Goal: Task Accomplishment & Management: Use online tool/utility

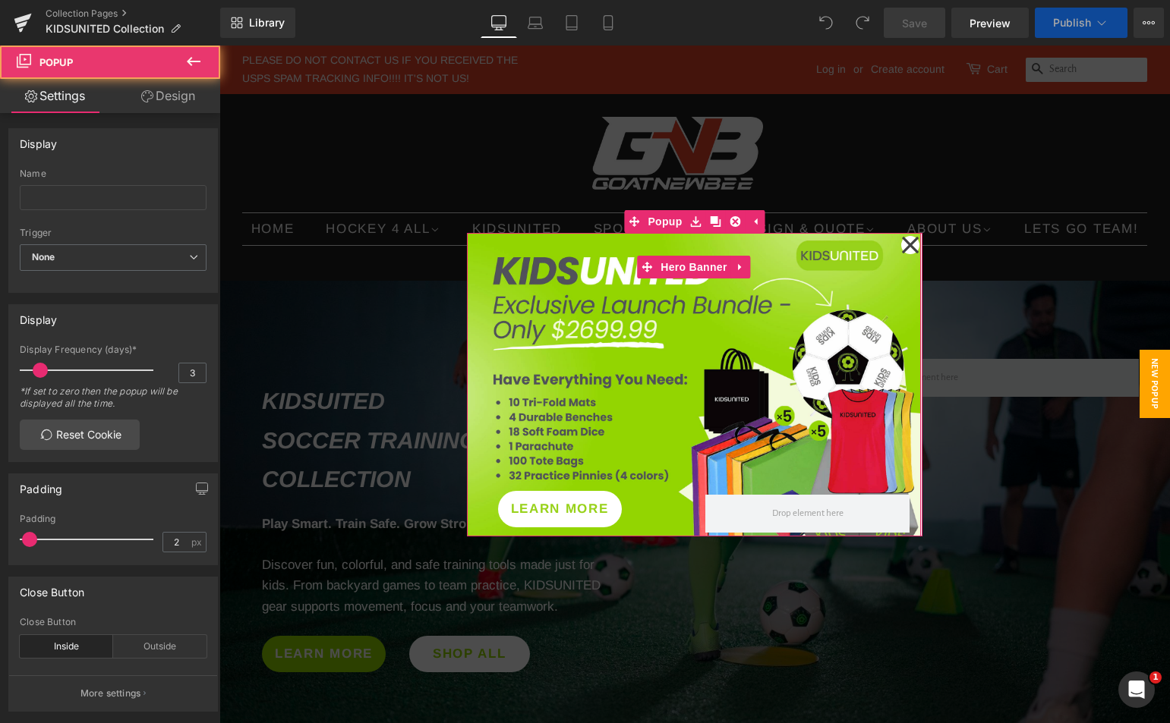
click at [903, 242] on icon at bounding box center [910, 244] width 17 height 17
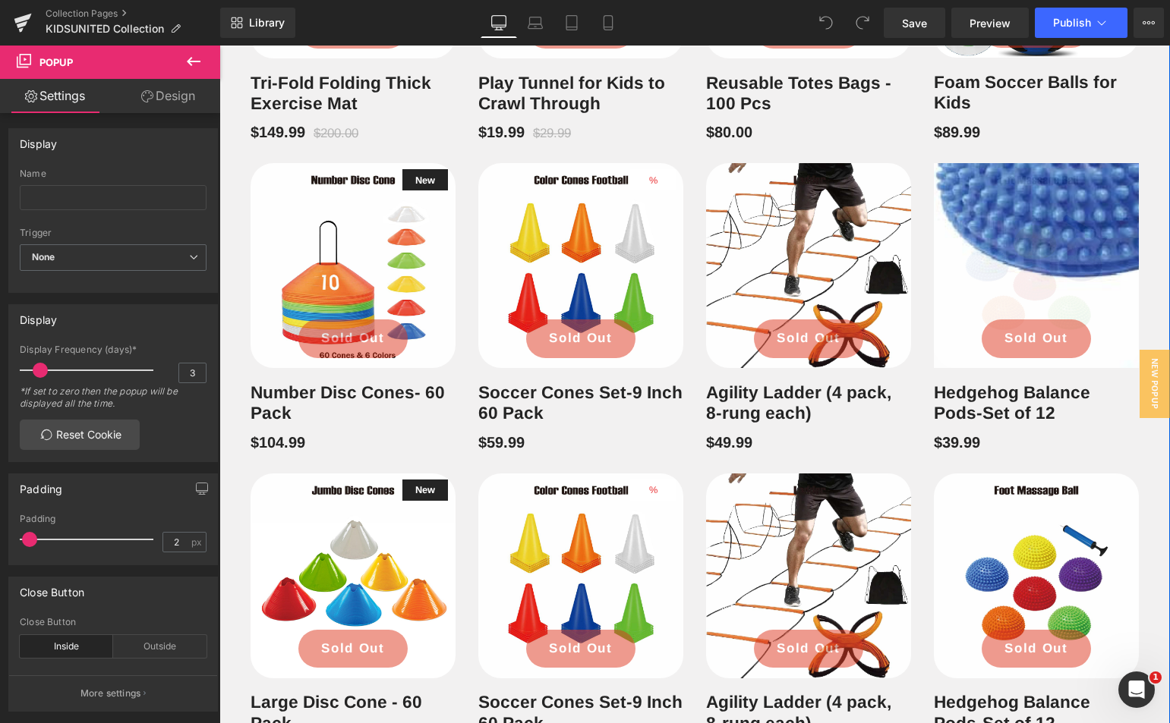
scroll to position [1442, 0]
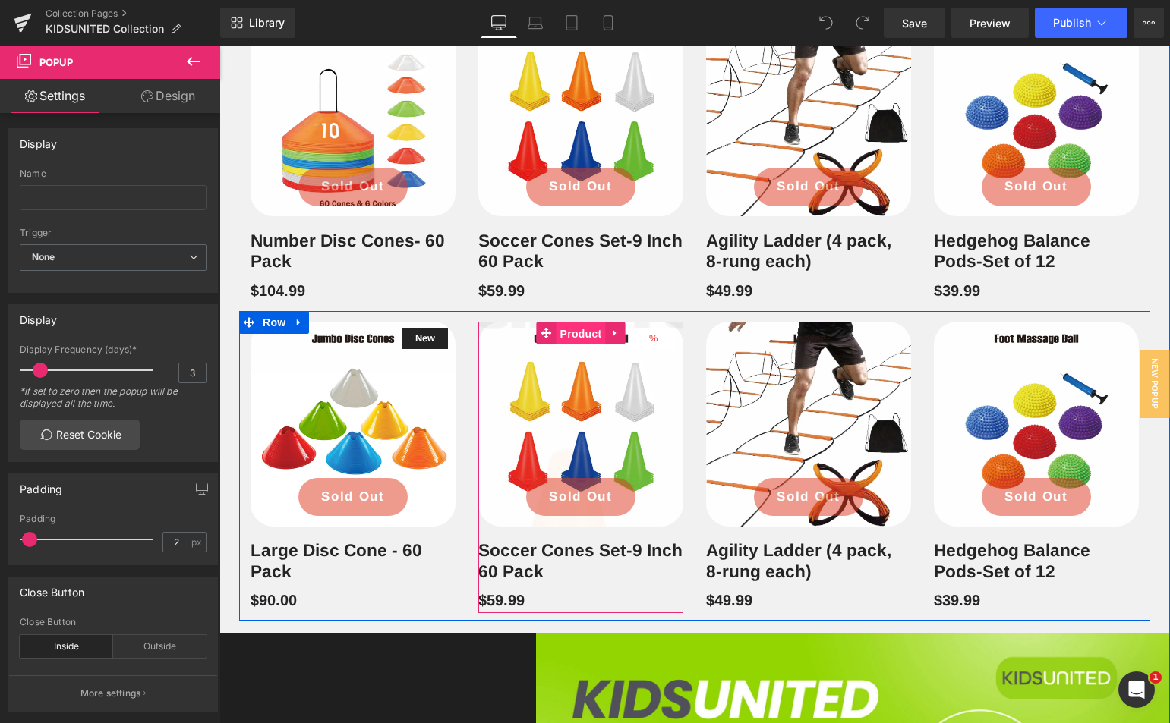
click at [578, 345] on span "Product" at bounding box center [580, 334] width 49 height 23
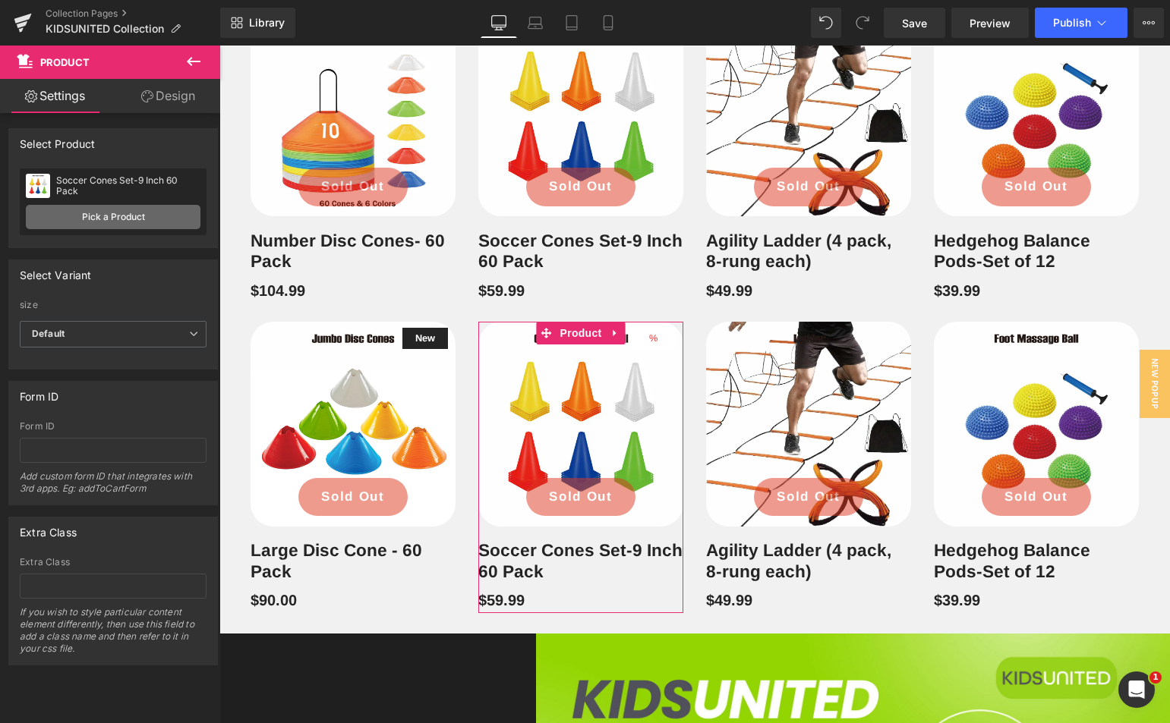
click at [136, 208] on link "Pick a Product" at bounding box center [113, 217] width 175 height 24
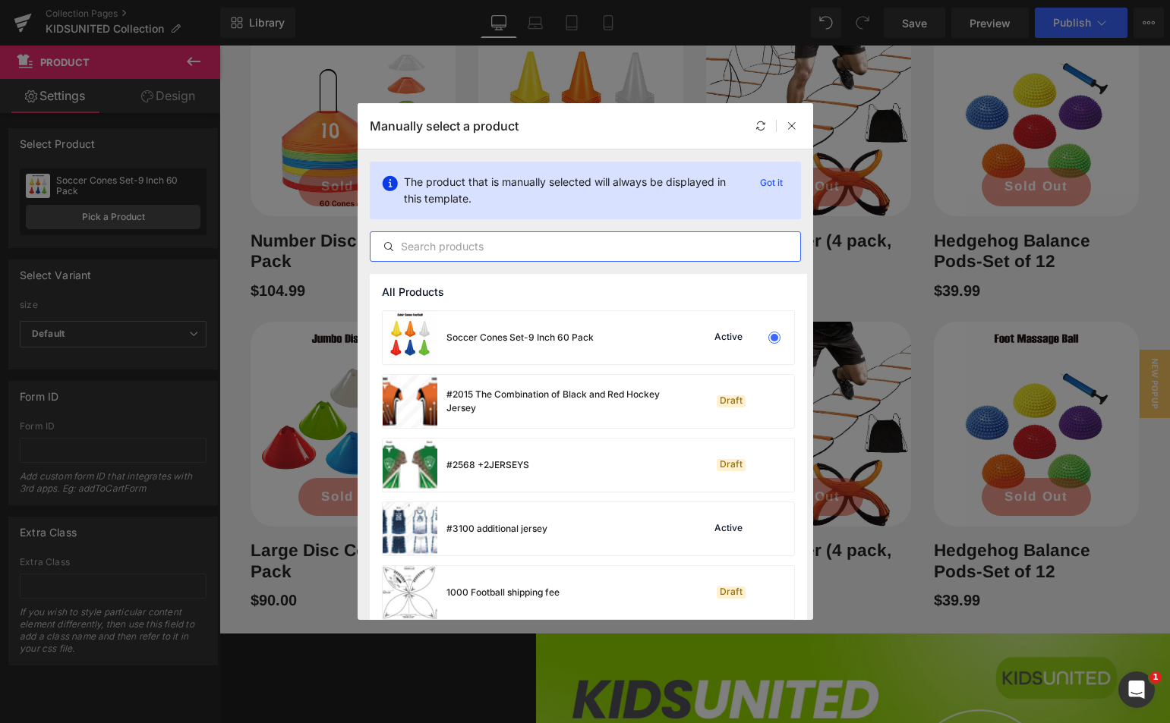
click at [516, 250] on input "text" at bounding box center [585, 247] width 430 height 18
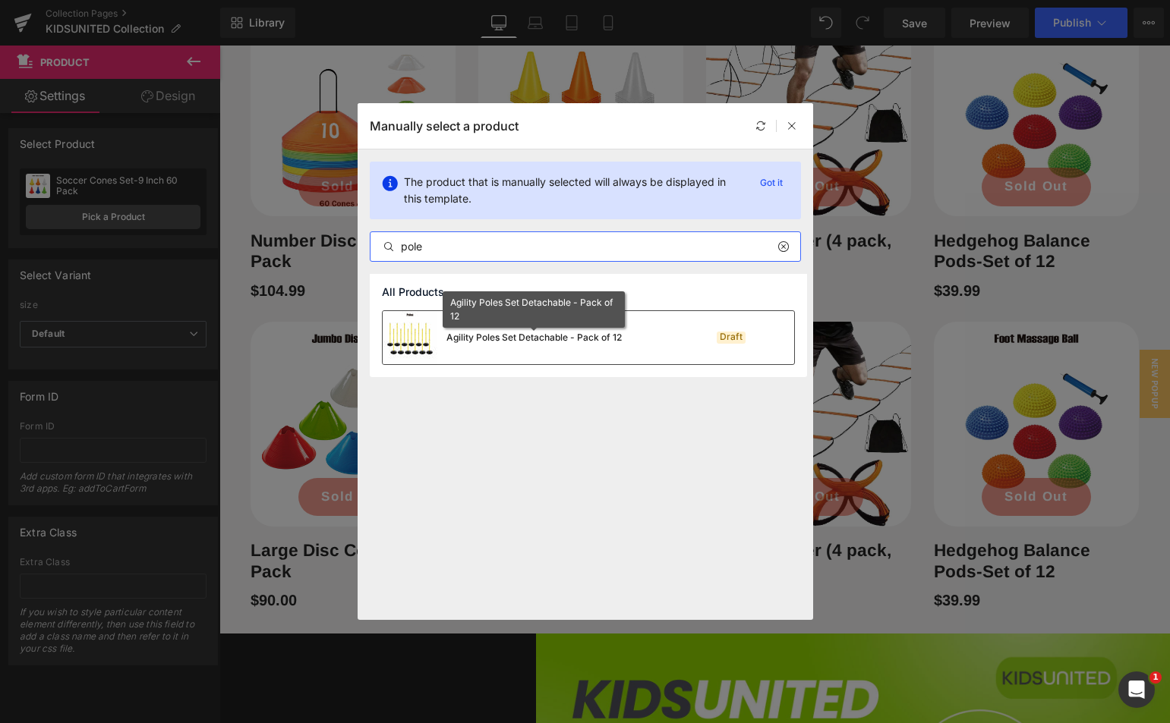
type input "pole"
click at [511, 336] on div "Agility Poles Set Detachable - Pack of 12" at bounding box center [533, 338] width 175 height 14
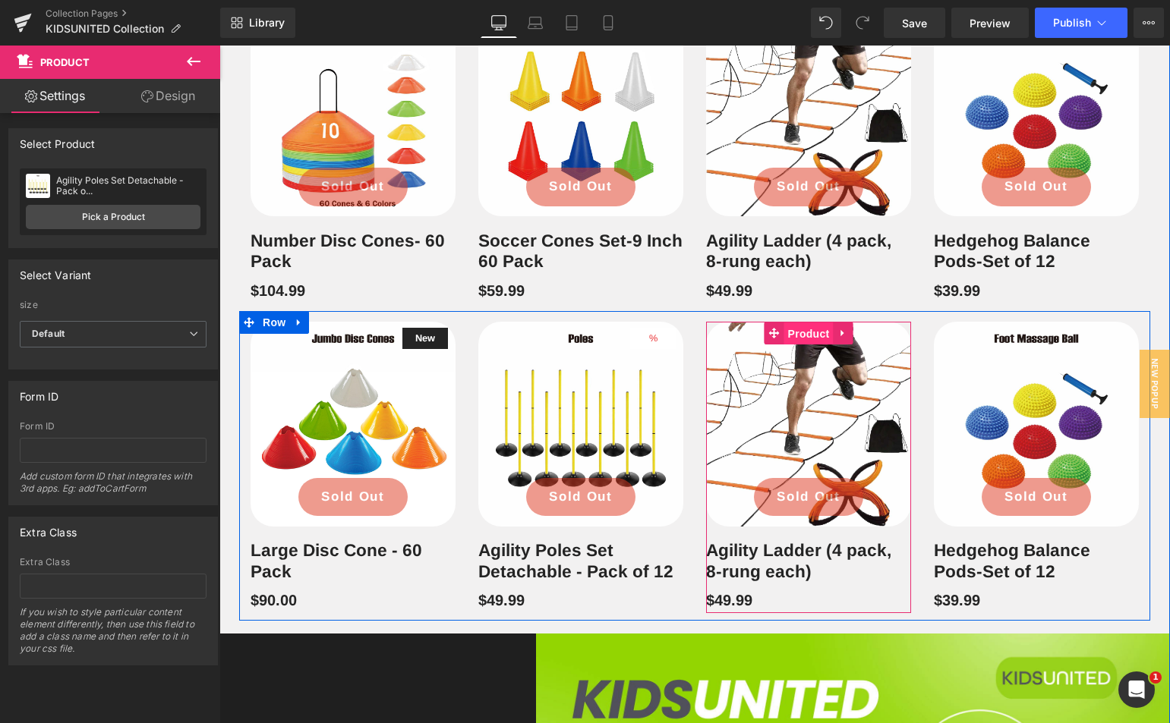
click at [799, 345] on span "Product" at bounding box center [808, 334] width 49 height 23
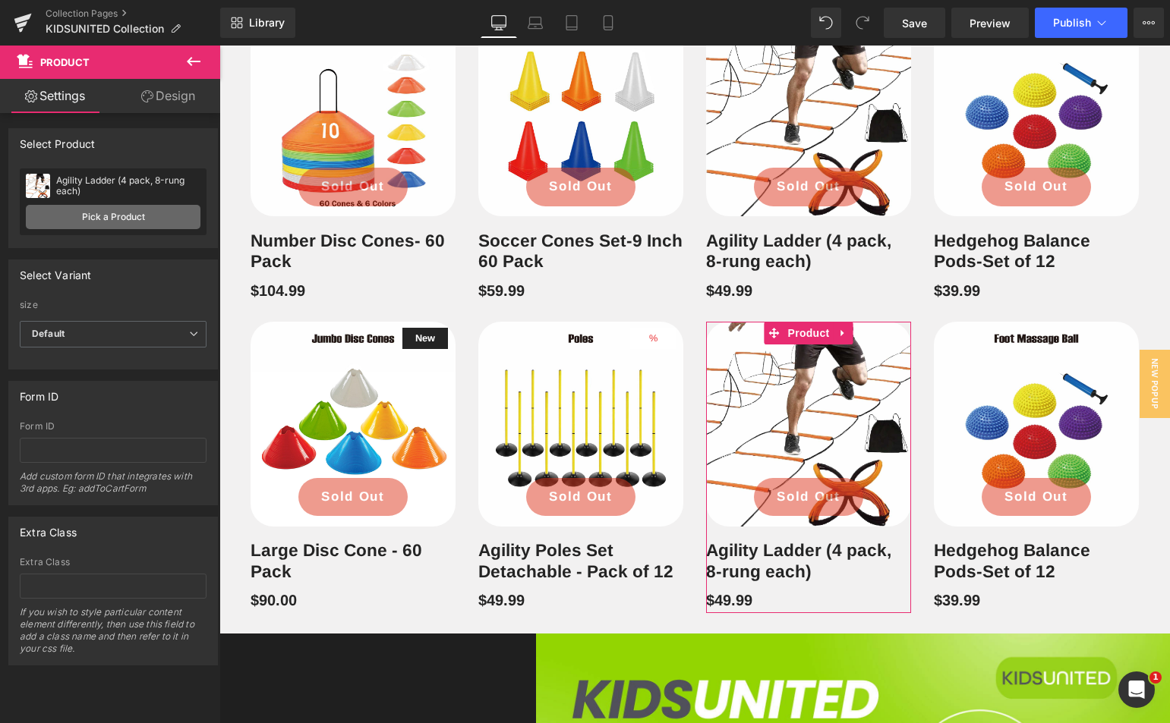
click at [63, 211] on link "Pick a Product" at bounding box center [113, 217] width 175 height 24
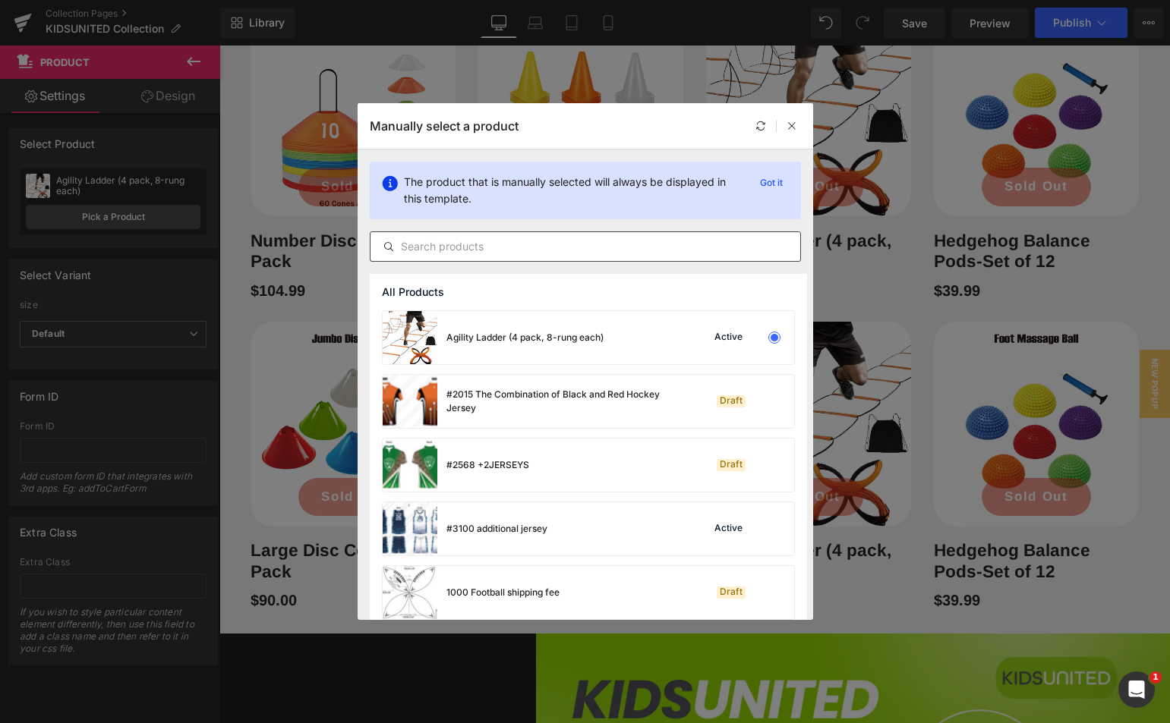
click at [486, 244] on input "text" at bounding box center [585, 247] width 430 height 18
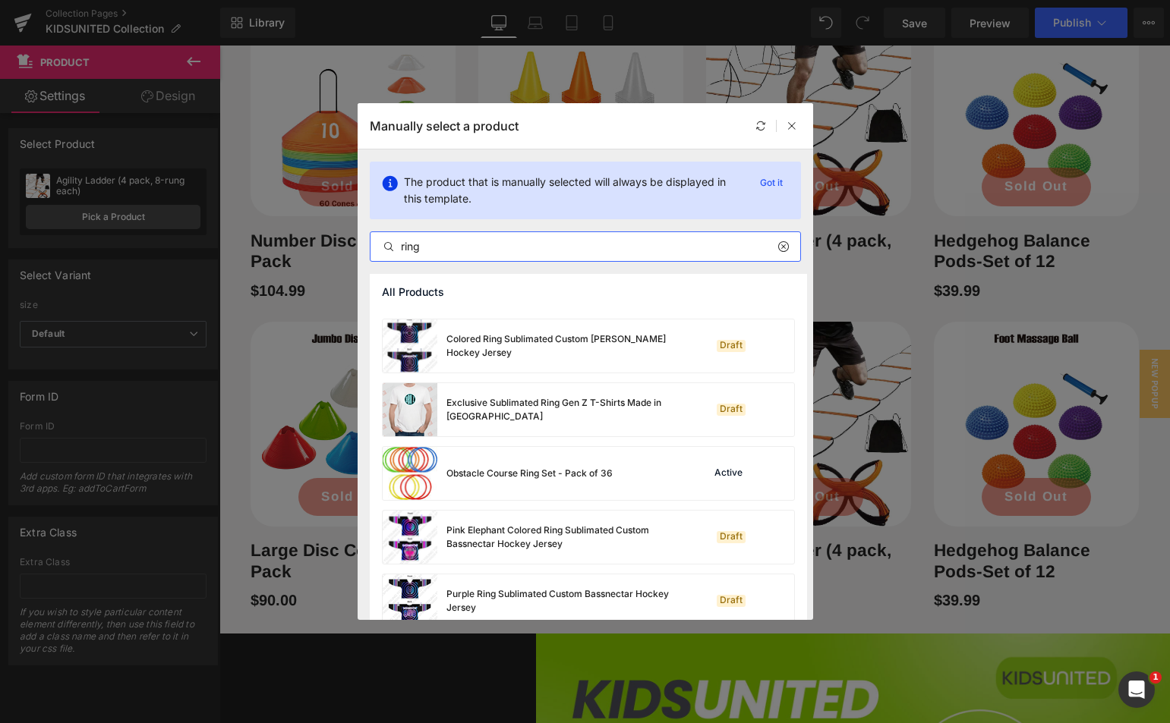
scroll to position [76, 0]
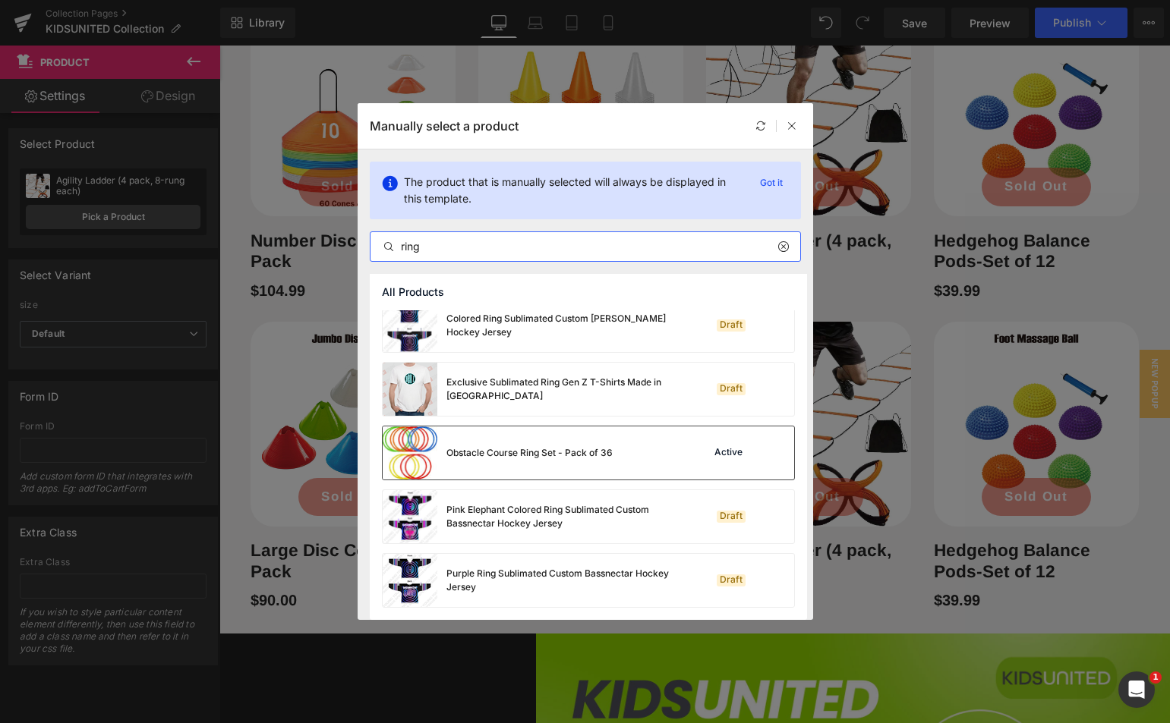
type input "ring"
click at [573, 441] on div "Obstacle Course Ring Set - Pack of 36" at bounding box center [498, 453] width 230 height 53
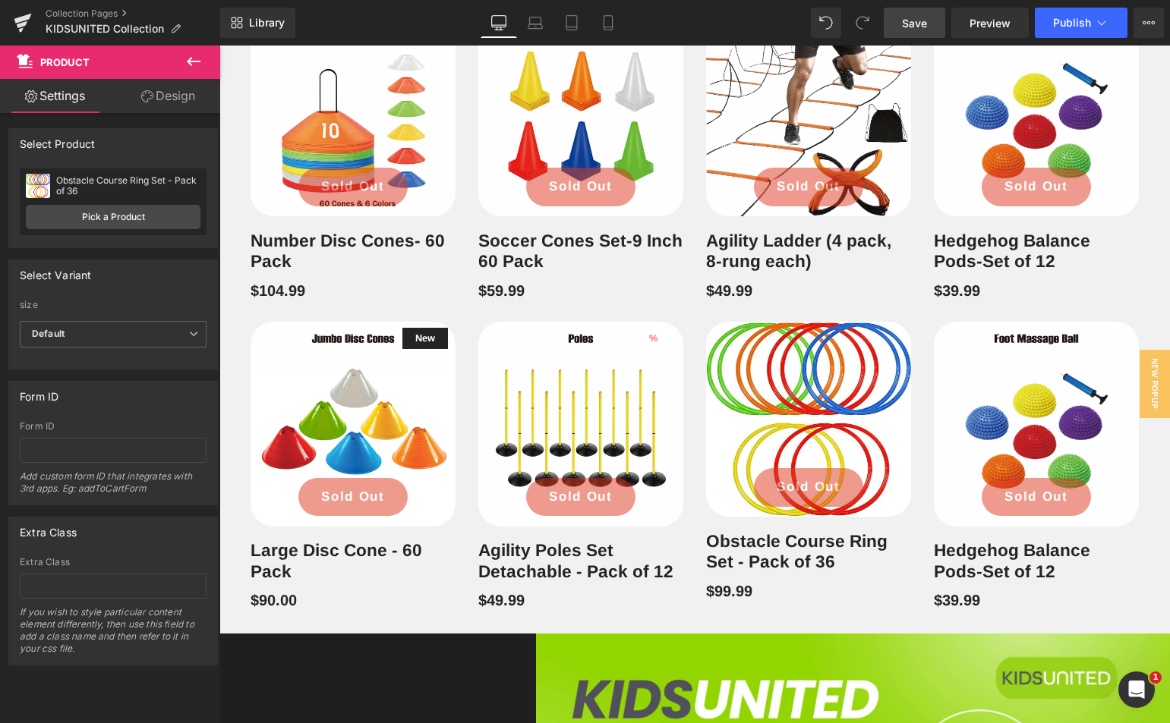
click at [920, 21] on span "Save" at bounding box center [914, 23] width 25 height 16
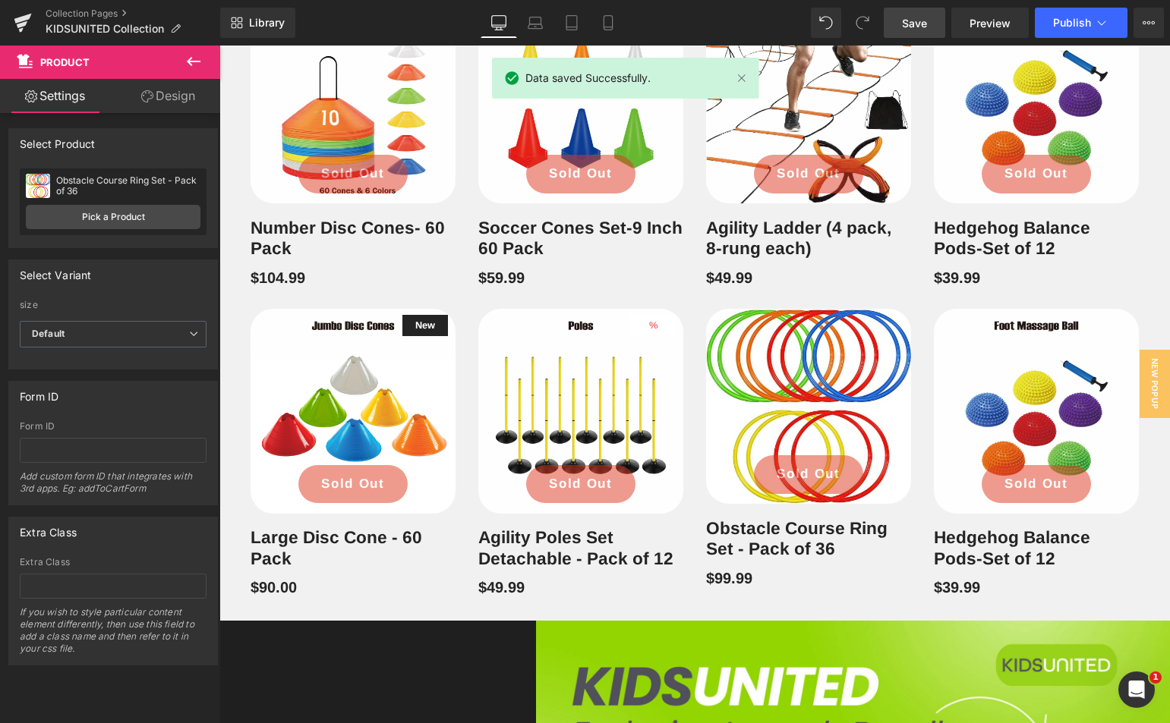
scroll to position [1594, 0]
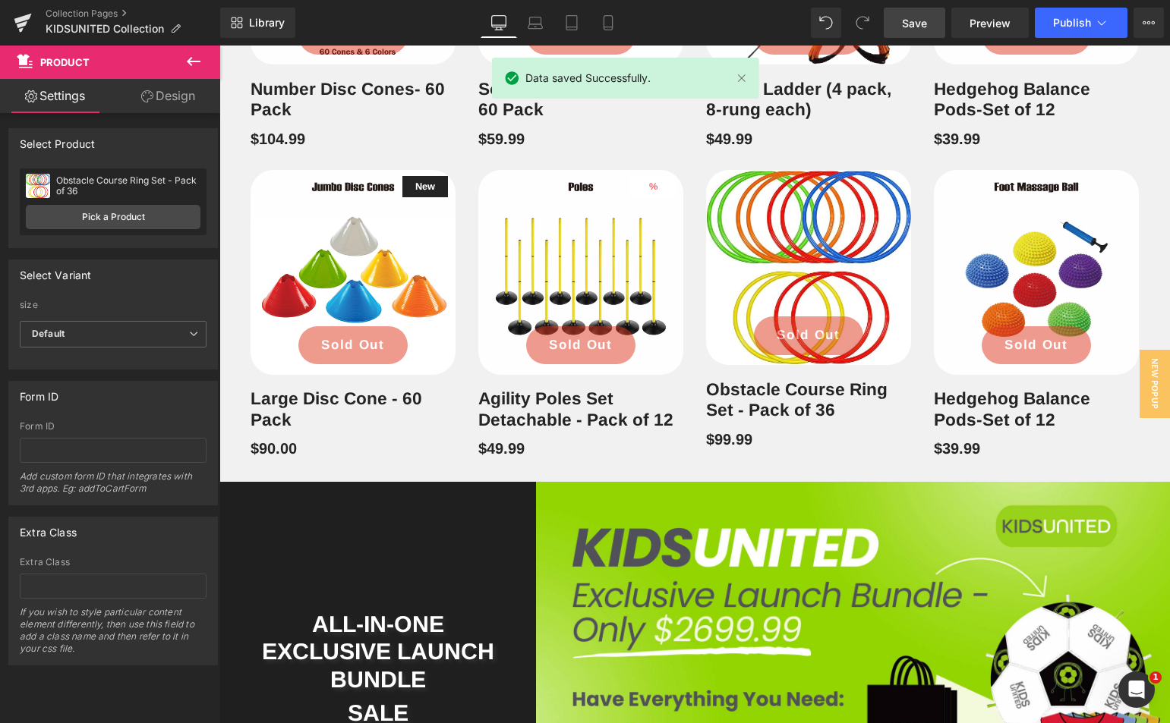
click at [919, 2] on div "Library Desktop Desktop Laptop Tablet Mobile Save Preview Publish Scheduled Vie…" at bounding box center [695, 23] width 950 height 46
click at [918, 17] on span "Save" at bounding box center [914, 23] width 25 height 16
